Goal: Communication & Community: Share content

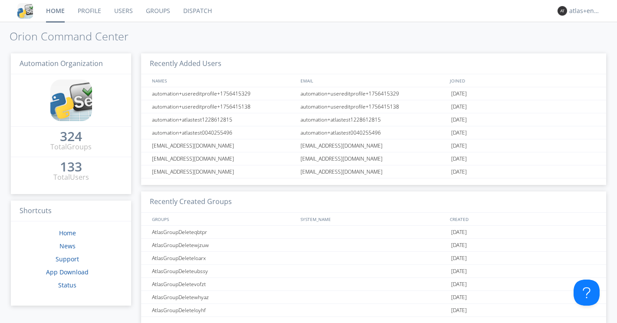
click at [207, 11] on link "Dispatch" at bounding box center [198, 11] width 42 height 22
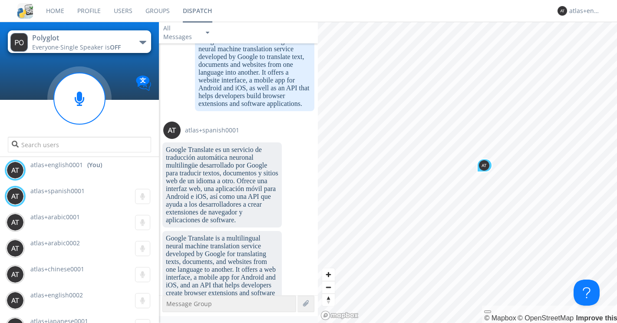
scroll to position [997, 0]
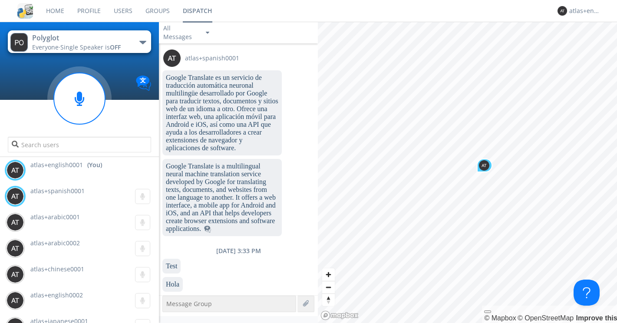
click at [175, 306] on textarea at bounding box center [229, 304] width 134 height 16
type textarea "this is a message for my spanish friend"
type textarea "I hope you can see this"
click at [150, 13] on link "Groups" at bounding box center [157, 11] width 37 height 22
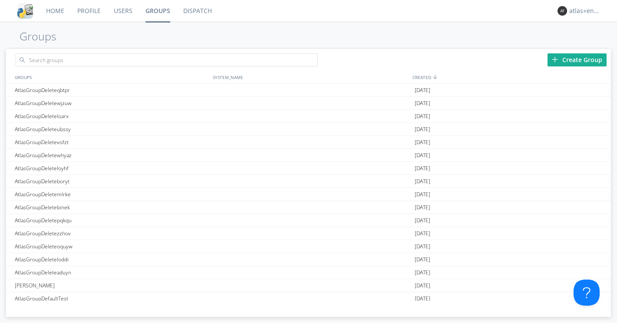
click at [203, 15] on link "Dispatch" at bounding box center [198, 11] width 42 height 22
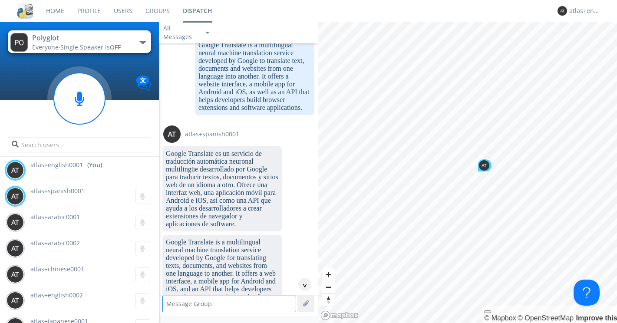
scroll to position [886, 0]
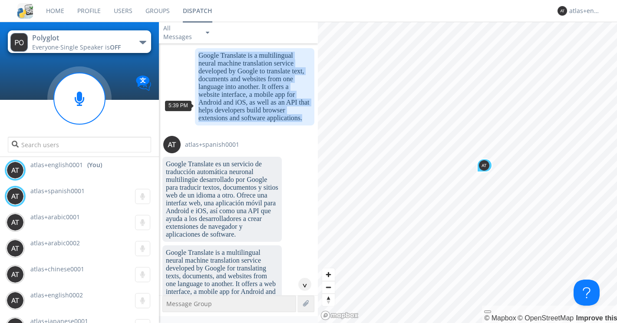
drag, startPoint x: 195, startPoint y: 73, endPoint x: 306, endPoint y: 141, distance: 130.0
click at [306, 122] on dc-p "Google Translate is a multilingual neural machine translation service developed…" at bounding box center [254, 87] width 112 height 70
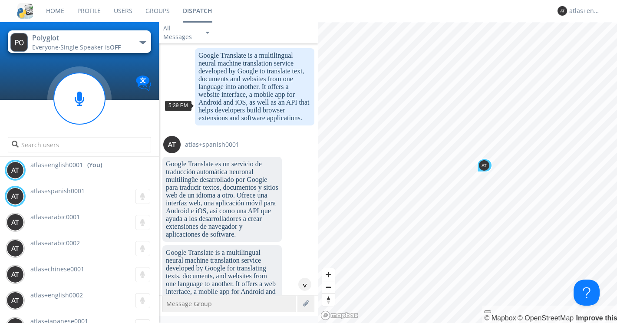
click at [211, 122] on dc-p "Google Translate is a multilingual neural machine translation service developed…" at bounding box center [254, 87] width 112 height 70
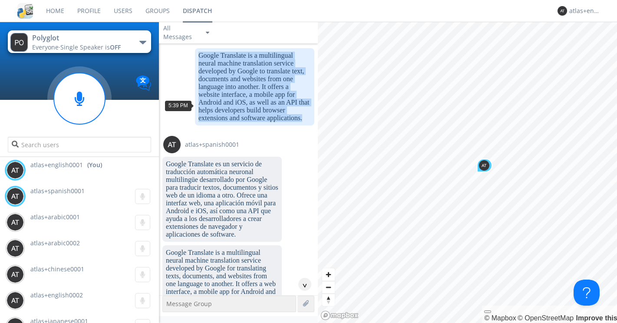
drag, startPoint x: 194, startPoint y: 75, endPoint x: 300, endPoint y: 138, distance: 122.6
click at [300, 125] on div "Google Translate is a multilingual neural machine translation service developed…" at bounding box center [254, 86] width 119 height 77
copy dc-p "Google Translate is a multilingual neural machine translation service developed…"
